Goal: Information Seeking & Learning: Stay updated

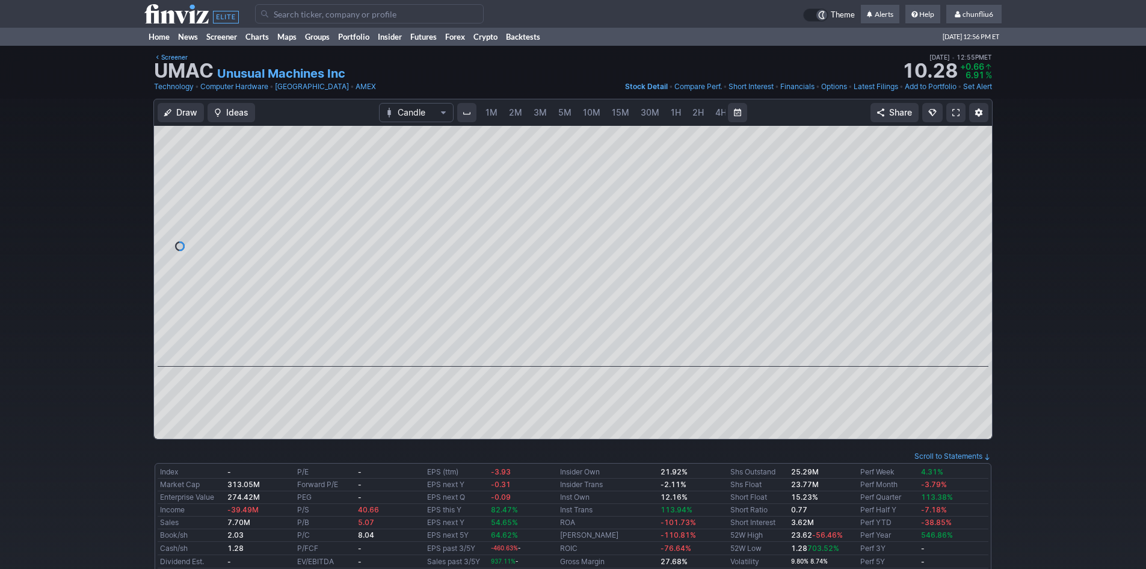
scroll to position [0, 65]
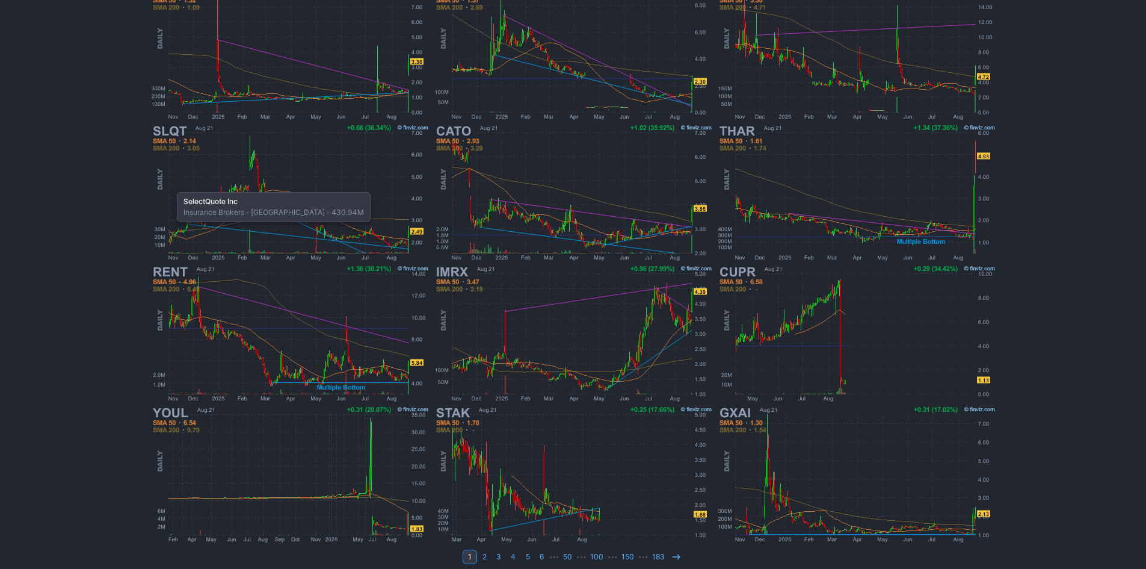
scroll to position [223, 0]
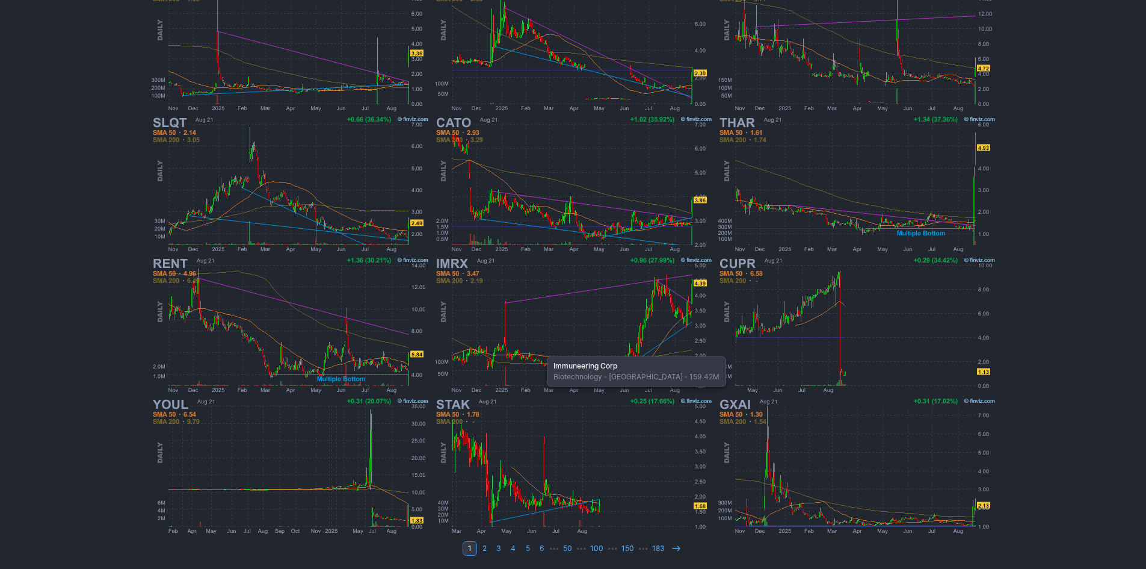
click at [543, 348] on img at bounding box center [574, 325] width 282 height 141
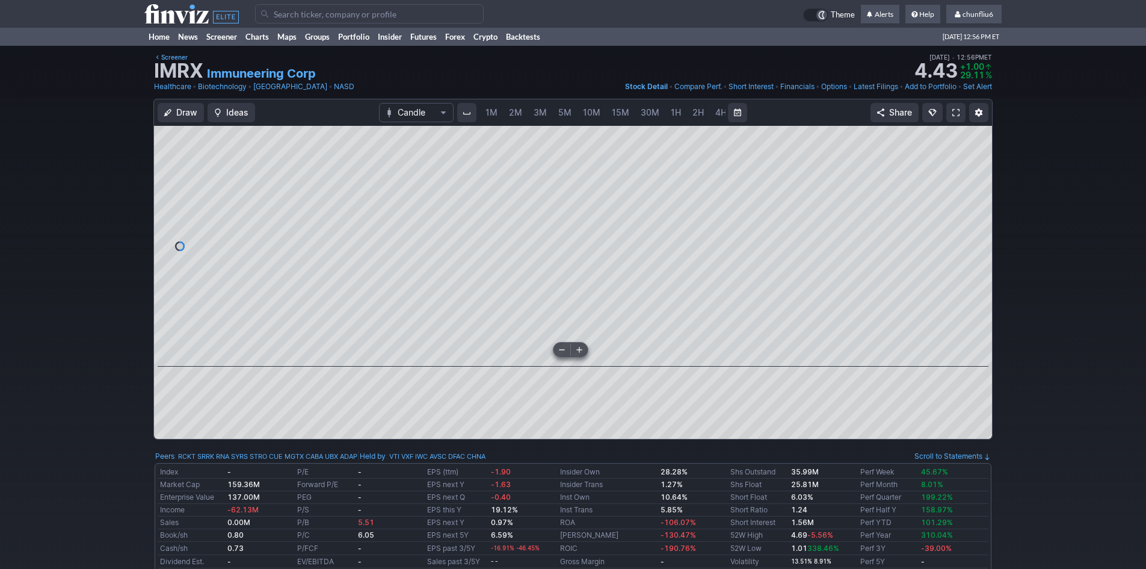
scroll to position [0, 65]
click at [499, 108] on span "5M" at bounding box center [499, 112] width 13 height 10
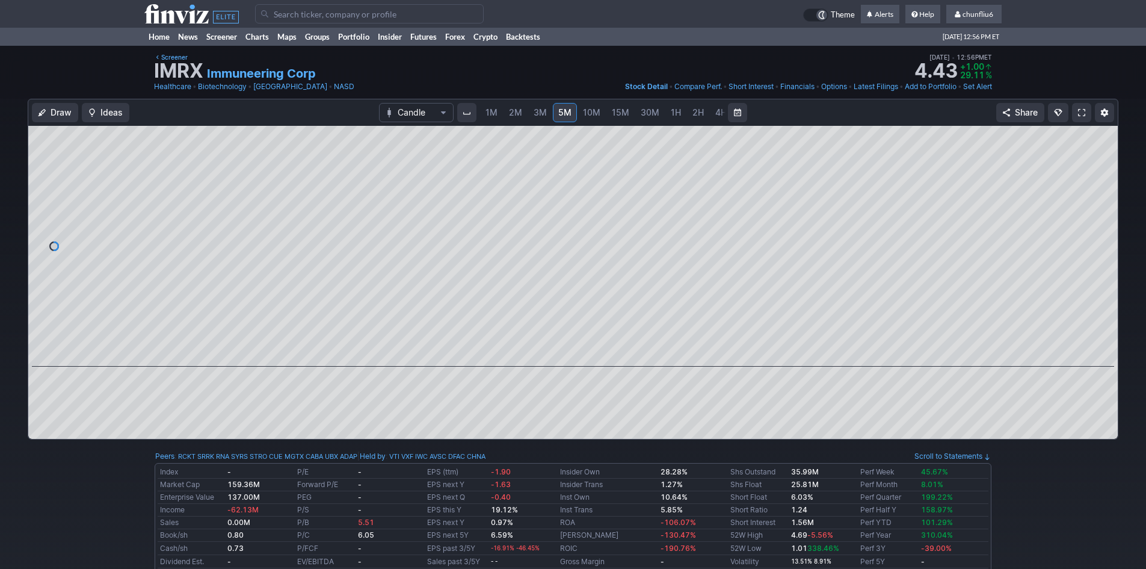
click at [498, 109] on link "1M" at bounding box center [491, 112] width 23 height 19
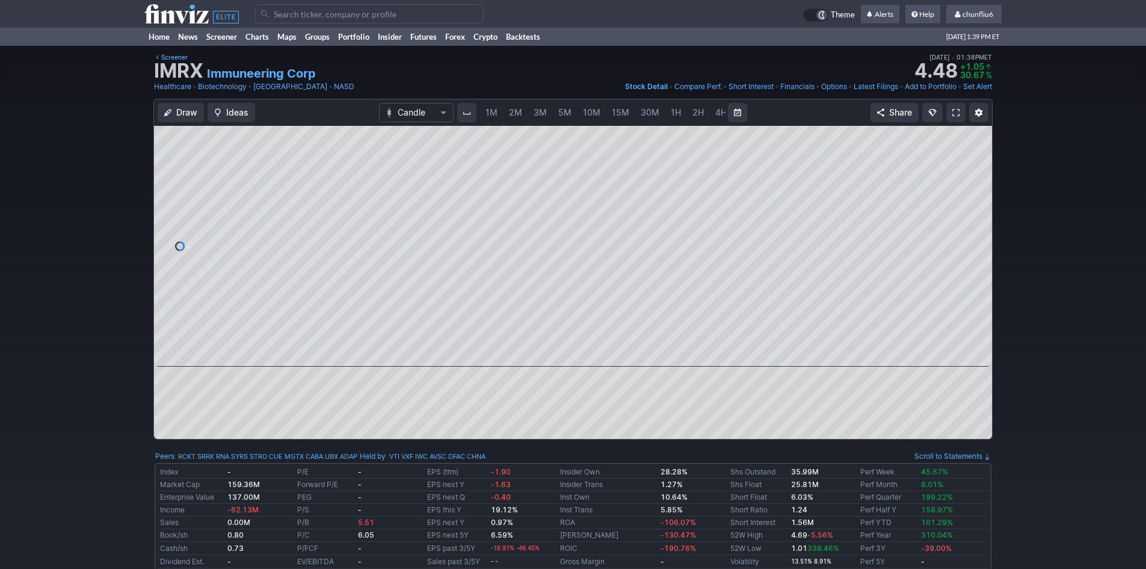
scroll to position [0, 65]
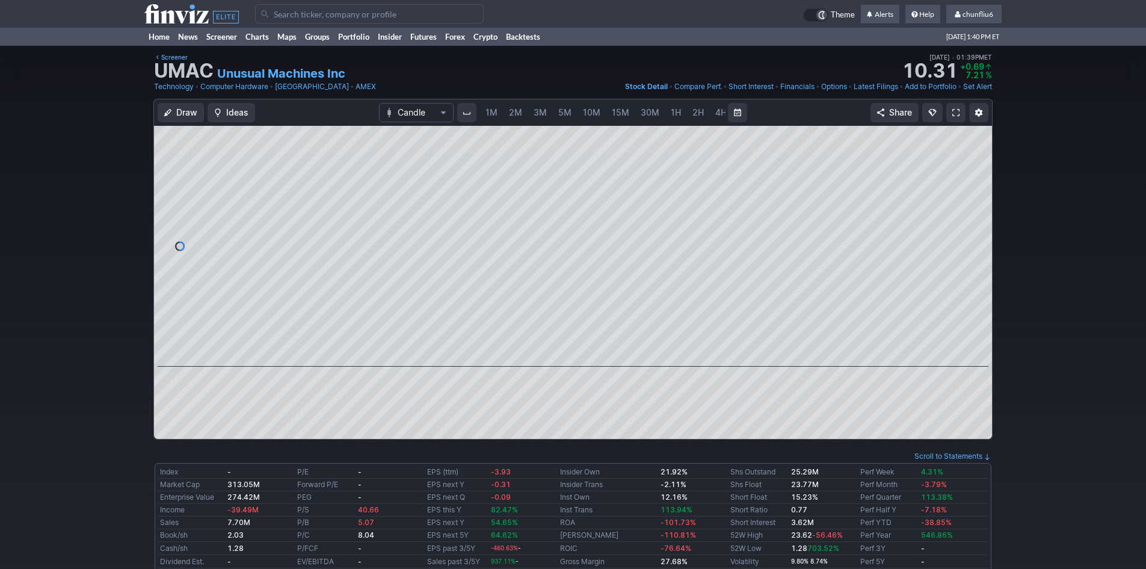
scroll to position [0, 65]
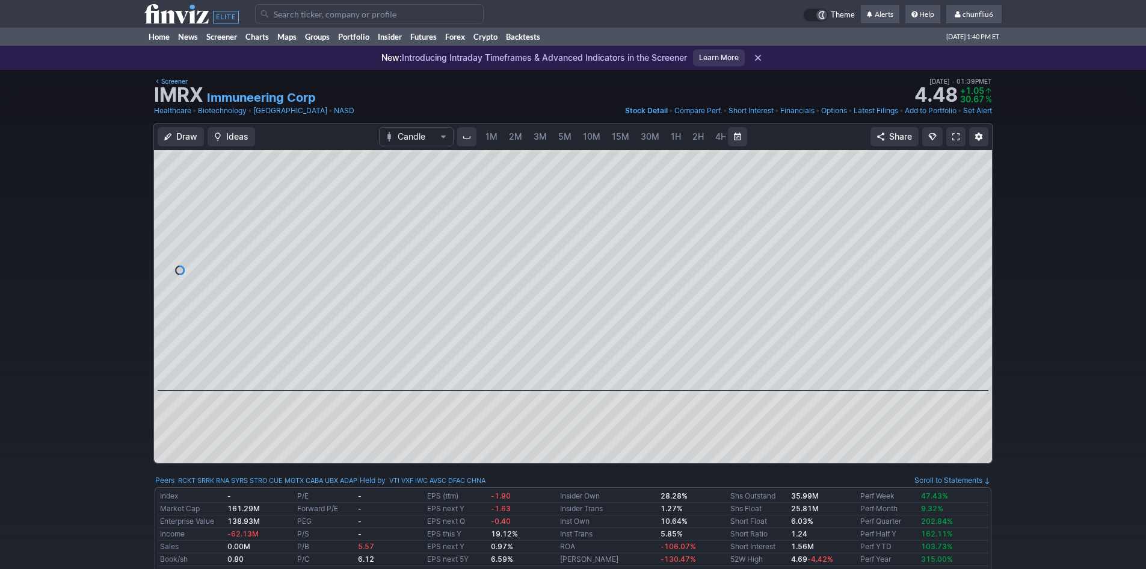
scroll to position [0, 65]
